Goal: Find specific page/section: Find specific page/section

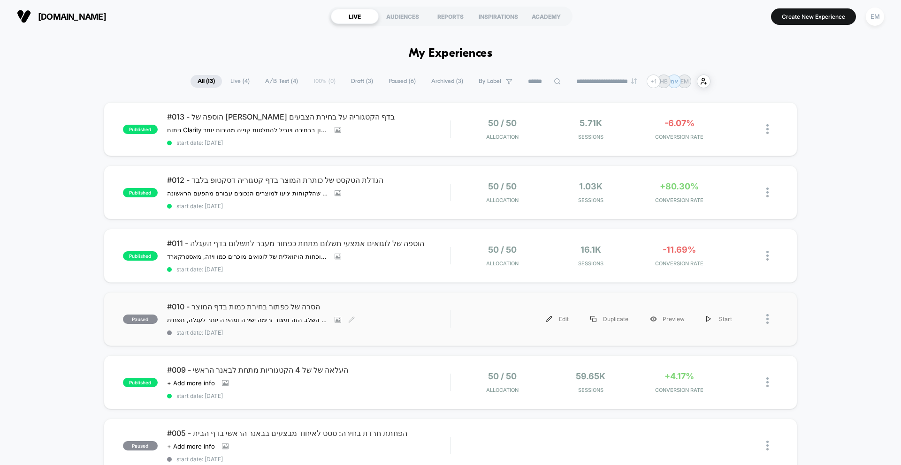
click at [270, 303] on span "#010 - הסרה של כפתור בחירת כמות בדף המוצר" at bounding box center [308, 306] width 283 height 9
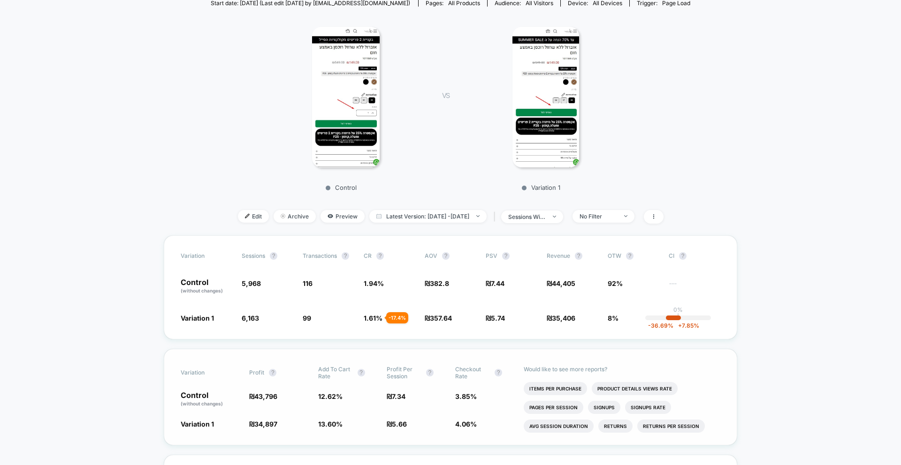
scroll to position [246, 0]
